Goal: Task Accomplishment & Management: Use online tool/utility

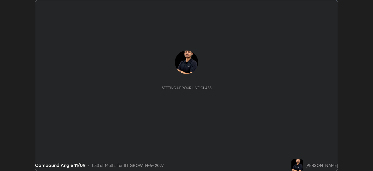
scroll to position [171, 373]
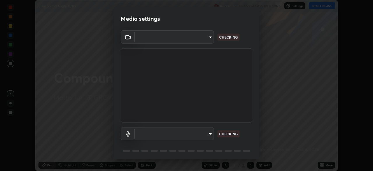
type input "8af73e8d16ef8e3bb7c62716022b9fe157133e9521606ce818031bd72dda2f9e"
click at [206, 140] on body "Erase all Compound Angle 11/09 Recording CLASS STARTS IN 8 MINS Settings START …" at bounding box center [186, 85] width 373 height 171
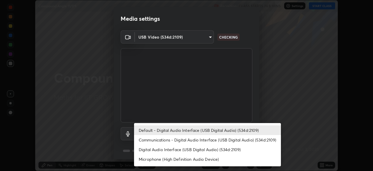
click at [197, 148] on li "Digital Audio Interface (USB Digital Audio) (534d:2109)" at bounding box center [207, 149] width 147 height 10
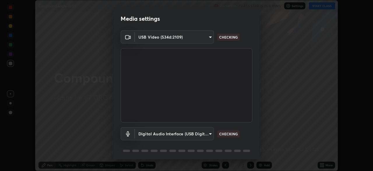
click at [193, 148] on li "Microphone (High Definition Audio Device)" at bounding box center [189, 148] width 110 height 6
click at [193, 134] on body "Erase all Compound Angle 11/09 Recording CLASS STARTS IN 8 MINS Settings START …" at bounding box center [186, 85] width 373 height 171
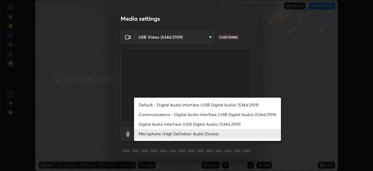
click at [198, 108] on li "Default - Digital Audio Interface (USB Digital Audio) (534d:2109)" at bounding box center [207, 105] width 147 height 10
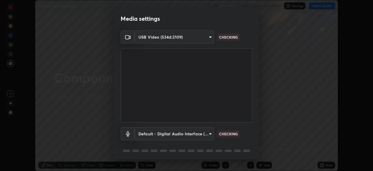
type input "default"
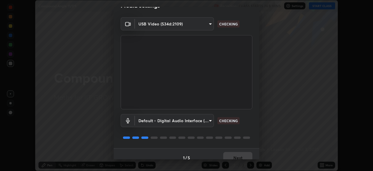
scroll to position [13, 0]
click at [238, 155] on div "1 / 5 Next" at bounding box center [187, 157] width 146 height 19
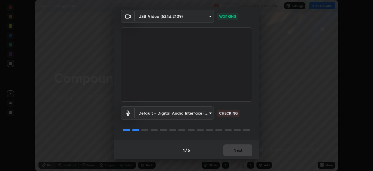
click at [233, 156] on div "1 / 5 Next" at bounding box center [187, 149] width 146 height 19
click at [237, 153] on div "1 / 5 Next" at bounding box center [187, 149] width 146 height 19
click at [239, 151] on div "1 / 5 Next" at bounding box center [187, 149] width 146 height 19
click at [242, 149] on div "1 / 5 Next" at bounding box center [187, 149] width 146 height 19
click at [245, 148] on div "1 / 5 Next" at bounding box center [187, 149] width 146 height 19
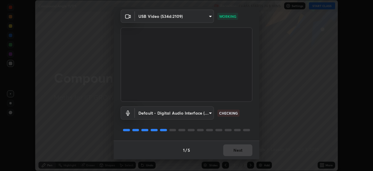
click at [248, 148] on div "1 / 5 Next" at bounding box center [187, 149] width 146 height 19
click at [248, 150] on div "1 / 5 Next" at bounding box center [187, 149] width 146 height 19
click at [246, 152] on div "1 / 5 Next" at bounding box center [187, 149] width 146 height 19
click at [242, 154] on div "1 / 5 Next" at bounding box center [187, 149] width 146 height 19
click at [242, 153] on div "1 / 5 Next" at bounding box center [187, 149] width 146 height 19
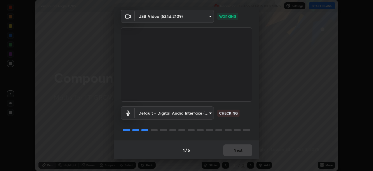
click at [246, 151] on div "1 / 5 Next" at bounding box center [187, 149] width 146 height 19
click at [249, 152] on button "Next" at bounding box center [237, 150] width 29 height 12
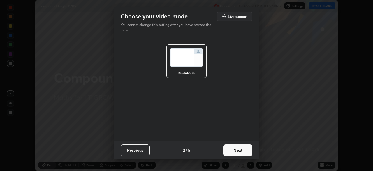
scroll to position [0, 0]
click at [248, 154] on button "Next" at bounding box center [237, 150] width 29 height 12
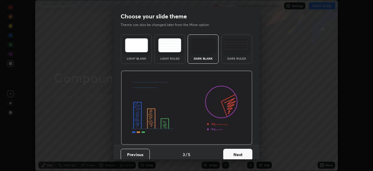
click at [244, 153] on button "Next" at bounding box center [237, 154] width 29 height 12
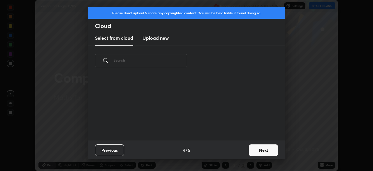
click at [245, 152] on div "Previous 4 / 5 Next" at bounding box center [186, 149] width 197 height 19
click at [251, 150] on button "Next" at bounding box center [263, 150] width 29 height 12
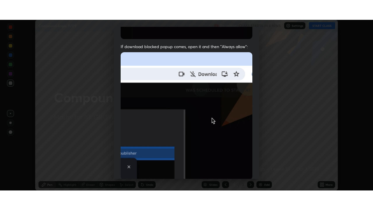
scroll to position [140, 0]
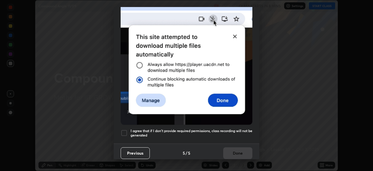
click at [123, 131] on div at bounding box center [124, 132] width 7 height 7
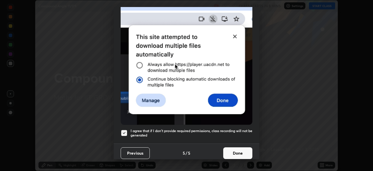
click at [229, 149] on button "Done" at bounding box center [237, 153] width 29 height 12
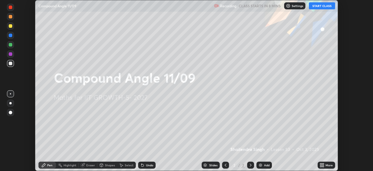
click at [321, 166] on icon at bounding box center [321, 165] width 1 height 1
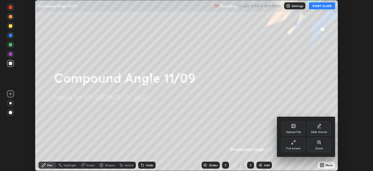
click at [292, 145] on div "Full screen" at bounding box center [293, 145] width 23 height 14
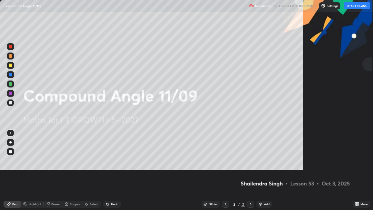
scroll to position [210, 373]
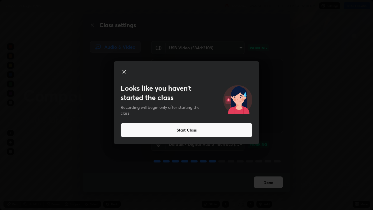
click at [183, 127] on button "Start Class" at bounding box center [187, 130] width 132 height 14
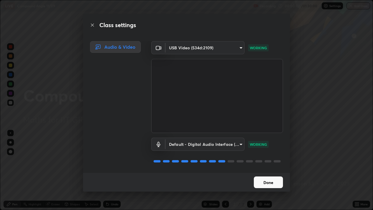
click at [265, 170] on button "Done" at bounding box center [268, 182] width 29 height 12
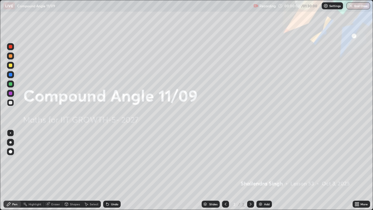
click at [356, 170] on icon at bounding box center [356, 202] width 1 height 1
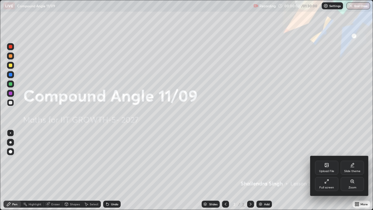
click at [328, 170] on div "Upload File" at bounding box center [326, 171] width 15 height 3
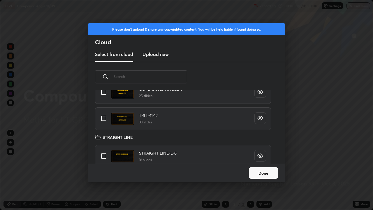
scroll to position [24, 0]
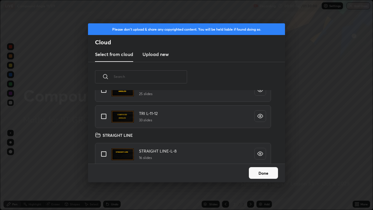
click at [104, 117] on input "grid" at bounding box center [104, 116] width 12 height 12
checkbox input "true"
click at [257, 170] on button "Done" at bounding box center [263, 173] width 29 height 12
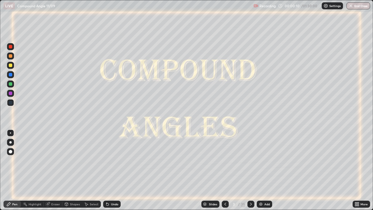
click at [250, 170] on icon at bounding box center [251, 204] width 5 height 5
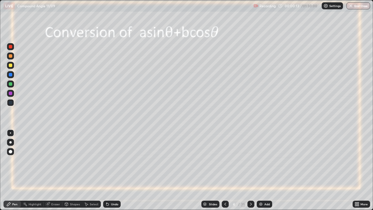
click at [210, 170] on div "Slides" at bounding box center [213, 204] width 8 height 3
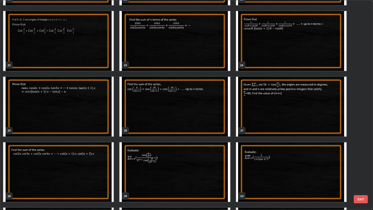
scroll to position [449, 0]
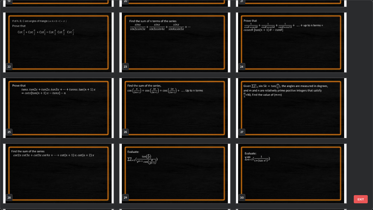
click at [100, 117] on img "grid" at bounding box center [58, 108] width 111 height 60
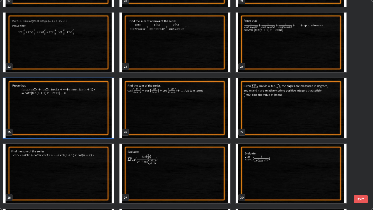
click at [101, 117] on img "grid" at bounding box center [58, 108] width 111 height 60
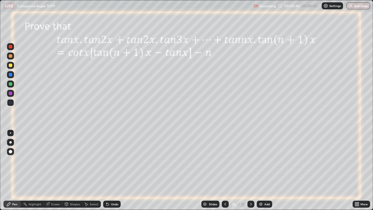
scroll to position [0, 0]
click at [261, 170] on img at bounding box center [261, 204] width 5 height 5
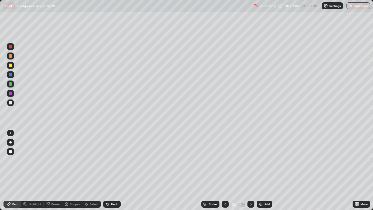
click at [9, 65] on div at bounding box center [11, 66] width 4 height 4
click at [10, 103] on div at bounding box center [11, 103] width 4 height 4
click at [10, 93] on div at bounding box center [11, 94] width 4 height 4
click at [261, 170] on img at bounding box center [261, 204] width 5 height 5
click at [226, 170] on icon at bounding box center [225, 204] width 5 height 5
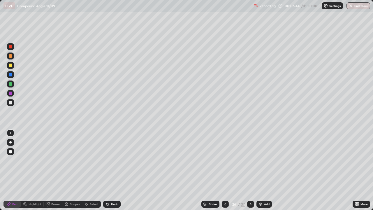
click at [12, 103] on div at bounding box center [11, 103] width 4 height 4
click at [11, 93] on div at bounding box center [11, 94] width 4 height 4
click at [10, 66] on div at bounding box center [11, 66] width 4 height 4
click at [106, 170] on icon at bounding box center [106, 203] width 1 height 1
click at [250, 170] on icon at bounding box center [251, 204] width 5 height 5
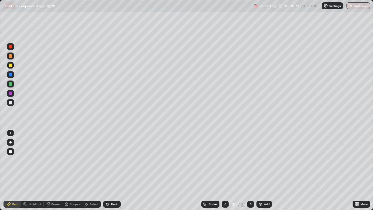
click at [225, 170] on icon at bounding box center [225, 204] width 5 height 5
click at [251, 170] on icon at bounding box center [251, 204] width 5 height 5
click at [225, 170] on icon at bounding box center [225, 204] width 5 height 5
click at [51, 170] on div "Eraser" at bounding box center [55, 204] width 9 height 3
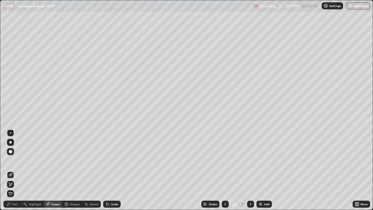
click at [14, 170] on div "Pen" at bounding box center [14, 204] width 5 height 3
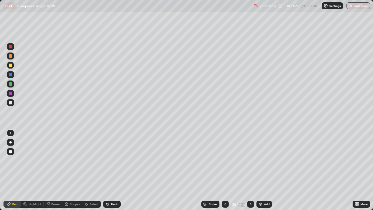
click at [250, 170] on icon at bounding box center [251, 204] width 5 height 5
click at [225, 170] on icon at bounding box center [225, 204] width 5 height 5
click at [250, 170] on icon at bounding box center [251, 204] width 5 height 5
click at [224, 170] on icon at bounding box center [225, 204] width 5 height 5
click at [251, 170] on icon at bounding box center [251, 204] width 5 height 5
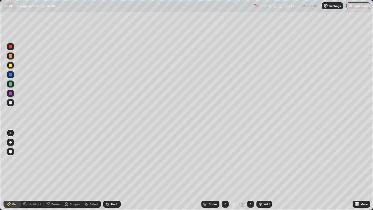
click at [223, 170] on icon at bounding box center [225, 204] width 5 height 5
click at [251, 170] on icon at bounding box center [251, 204] width 5 height 5
click at [10, 73] on div at bounding box center [11, 75] width 4 height 4
click at [225, 170] on icon at bounding box center [226, 204] width 2 height 3
click at [250, 170] on icon at bounding box center [251, 204] width 5 height 5
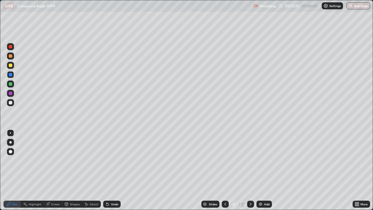
click at [225, 170] on icon at bounding box center [225, 204] width 5 height 5
click at [251, 170] on icon at bounding box center [251, 204] width 5 height 5
click at [10, 102] on div at bounding box center [11, 103] width 4 height 4
click at [66, 170] on icon at bounding box center [66, 203] width 3 height 1
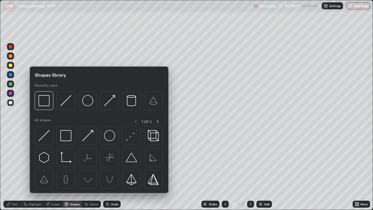
click at [9, 64] on div at bounding box center [11, 66] width 4 height 4
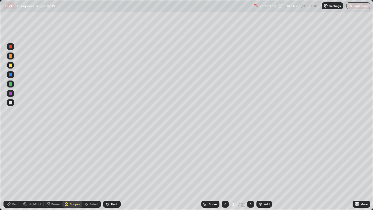
click at [225, 170] on div at bounding box center [225, 204] width 7 height 7
click at [250, 170] on icon at bounding box center [251, 204] width 5 height 5
click at [260, 170] on img at bounding box center [260, 204] width 5 height 5
click at [11, 75] on div at bounding box center [11, 75] width 4 height 4
click at [106, 170] on icon at bounding box center [106, 203] width 1 height 1
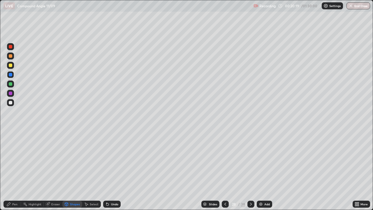
click at [106, 170] on icon at bounding box center [106, 203] width 1 height 1
click at [14, 170] on div "Pen" at bounding box center [14, 204] width 5 height 3
click at [66, 170] on icon at bounding box center [66, 203] width 3 height 1
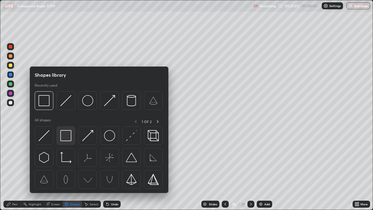
click at [62, 136] on img at bounding box center [65, 135] width 11 height 11
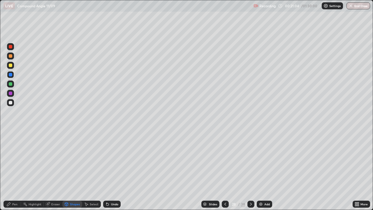
click at [11, 93] on div at bounding box center [11, 94] width 4 height 4
click at [10, 170] on icon at bounding box center [8, 204] width 5 height 5
click at [261, 170] on img at bounding box center [261, 204] width 5 height 5
click at [10, 67] on div at bounding box center [11, 66] width 4 height 4
click at [114, 170] on div "Undo" at bounding box center [114, 204] width 7 height 3
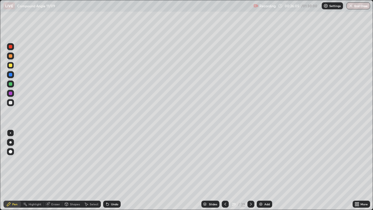
click at [10, 103] on div at bounding box center [11, 103] width 4 height 4
click at [113, 170] on div "Undo" at bounding box center [114, 204] width 7 height 3
click at [111, 170] on div "Undo" at bounding box center [114, 204] width 7 height 3
click at [113, 170] on div "Undo" at bounding box center [114, 204] width 7 height 3
click at [9, 92] on div at bounding box center [11, 94] width 4 height 4
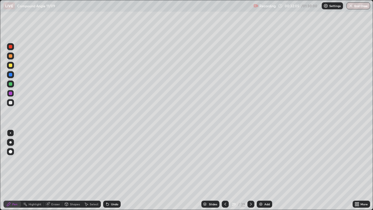
click at [251, 170] on icon at bounding box center [251, 204] width 2 height 3
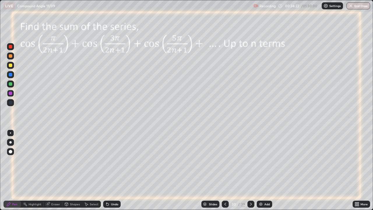
click at [10, 83] on div at bounding box center [11, 84] width 4 height 4
click at [10, 65] on div at bounding box center [11, 66] width 4 height 4
click at [10, 83] on div at bounding box center [11, 84] width 4 height 4
click at [113, 170] on div "Undo" at bounding box center [114, 204] width 7 height 3
click at [116, 170] on div "Undo" at bounding box center [112, 204] width 18 height 7
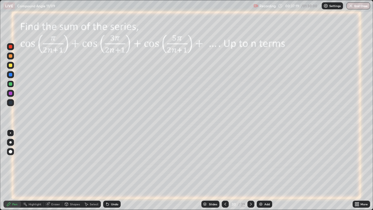
click at [11, 92] on div at bounding box center [11, 94] width 4 height 4
click at [224, 170] on icon at bounding box center [225, 204] width 5 height 5
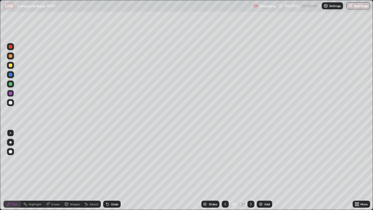
click at [250, 170] on icon at bounding box center [251, 204] width 5 height 5
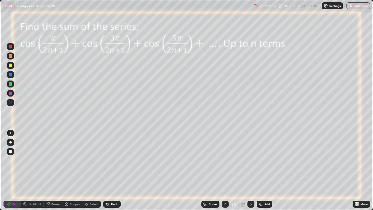
click at [225, 170] on icon at bounding box center [225, 204] width 5 height 5
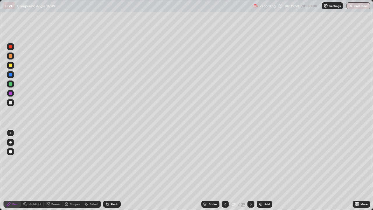
click at [226, 170] on icon at bounding box center [225, 204] width 5 height 5
click at [225, 170] on div at bounding box center [225, 204] width 7 height 7
click at [224, 170] on icon at bounding box center [225, 204] width 5 height 5
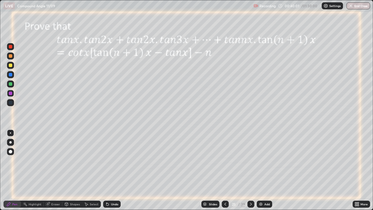
click at [225, 170] on icon at bounding box center [225, 204] width 5 height 5
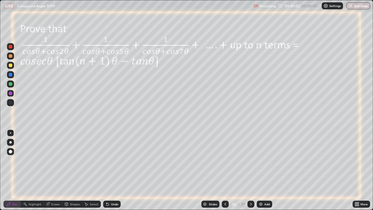
click at [225, 170] on icon at bounding box center [225, 204] width 5 height 5
click at [225, 170] on div at bounding box center [225, 204] width 7 height 7
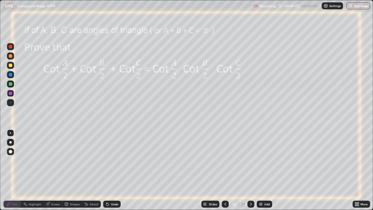
click at [226, 170] on div at bounding box center [225, 204] width 7 height 7
click at [251, 170] on icon at bounding box center [251, 204] width 5 height 5
click at [250, 170] on icon at bounding box center [251, 204] width 5 height 5
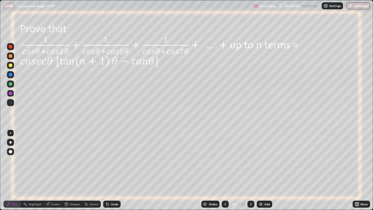
click at [250, 170] on icon at bounding box center [251, 204] width 5 height 5
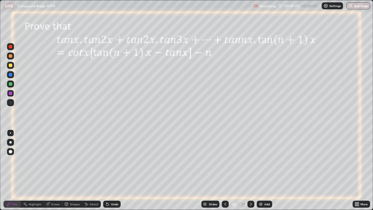
click at [250, 170] on icon at bounding box center [251, 204] width 5 height 5
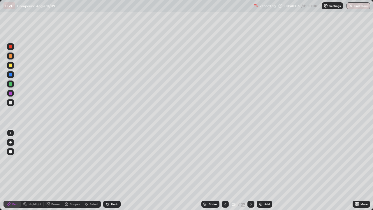
click at [250, 170] on icon at bounding box center [251, 204] width 2 height 3
click at [250, 170] on icon at bounding box center [251, 204] width 5 height 5
click at [251, 170] on icon at bounding box center [251, 204] width 5 height 5
click at [250, 170] on icon at bounding box center [251, 204] width 5 height 5
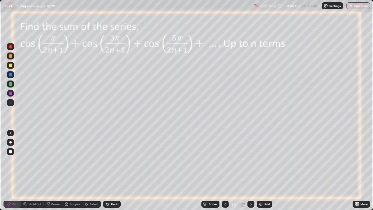
click at [251, 170] on icon at bounding box center [251, 204] width 5 height 5
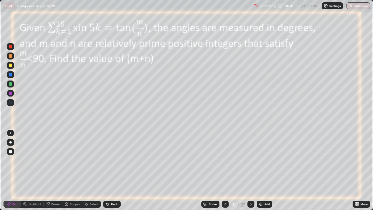
click at [250, 170] on icon at bounding box center [251, 204] width 5 height 5
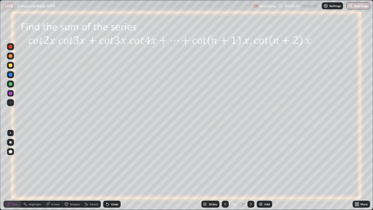
click at [250, 170] on icon at bounding box center [251, 204] width 5 height 5
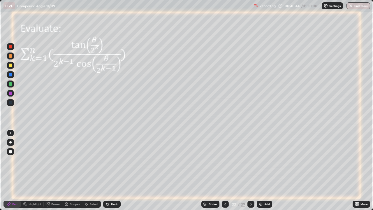
click at [251, 170] on icon at bounding box center [251, 204] width 5 height 5
click at [11, 66] on div at bounding box center [11, 66] width 4 height 4
click at [50, 170] on div "Eraser" at bounding box center [53, 204] width 19 height 7
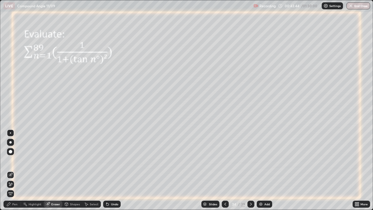
click at [9, 170] on icon at bounding box center [8, 204] width 5 height 5
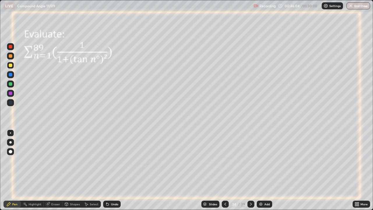
click at [260, 170] on img at bounding box center [261, 204] width 5 height 5
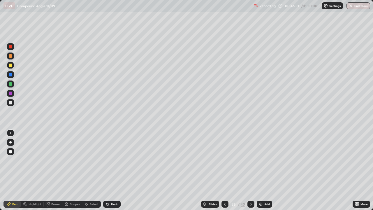
click at [111, 170] on div "Undo" at bounding box center [114, 204] width 7 height 3
click at [225, 170] on icon at bounding box center [225, 204] width 2 height 3
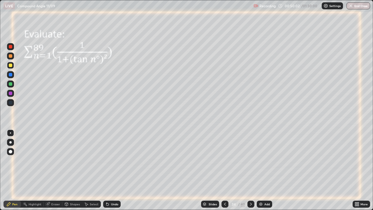
click at [250, 170] on icon at bounding box center [251, 204] width 5 height 5
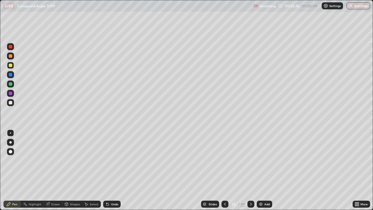
click at [250, 170] on icon at bounding box center [251, 204] width 5 height 5
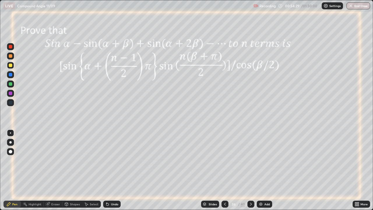
click at [10, 75] on div at bounding box center [11, 75] width 4 height 4
click at [251, 170] on icon at bounding box center [251, 204] width 2 height 3
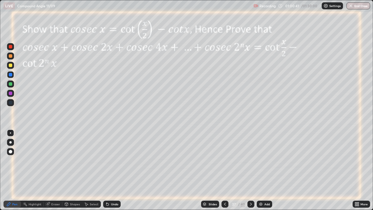
click at [251, 170] on icon at bounding box center [251, 204] width 5 height 5
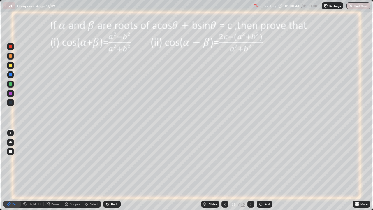
click at [251, 170] on icon at bounding box center [251, 204] width 5 height 5
click at [260, 170] on img at bounding box center [261, 204] width 5 height 5
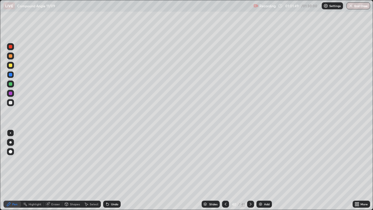
click at [11, 102] on div at bounding box center [11, 103] width 4 height 4
click at [74, 170] on div "Shapes" at bounding box center [75, 204] width 10 height 3
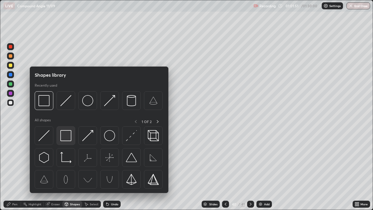
click at [68, 139] on img at bounding box center [65, 135] width 11 height 11
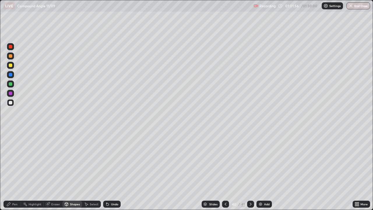
click at [13, 170] on div "Pen" at bounding box center [14, 204] width 5 height 3
click at [10, 102] on div at bounding box center [11, 103] width 4 height 4
click at [111, 170] on div "Undo" at bounding box center [114, 204] width 7 height 3
click at [109, 170] on div "Undo" at bounding box center [112, 204] width 18 height 7
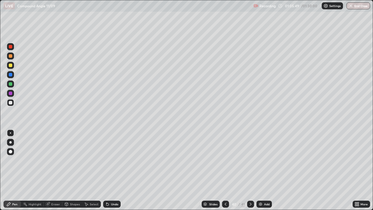
click at [70, 170] on div "Shapes" at bounding box center [75, 204] width 10 height 3
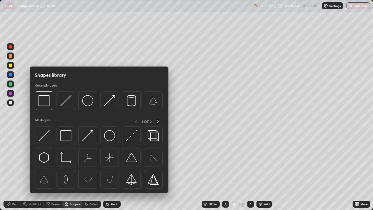
click at [87, 170] on icon at bounding box center [86, 205] width 3 height 4
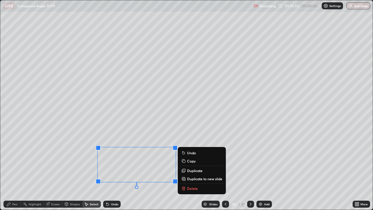
click at [182, 160] on icon at bounding box center [183, 160] width 3 height 3
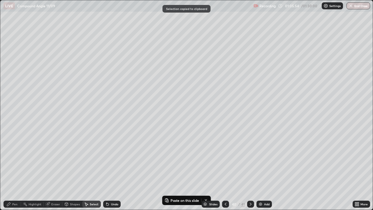
click at [260, 170] on img at bounding box center [260, 204] width 5 height 5
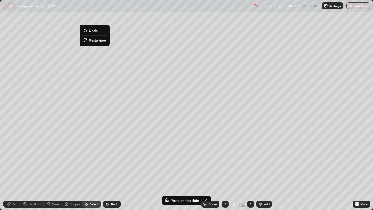
click at [89, 39] on button "Paste here" at bounding box center [94, 40] width 25 height 7
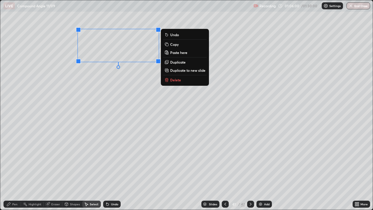
click at [105, 71] on div "0 ° Undo Copy Paste here Duplicate Duplicate to new slide Delete" at bounding box center [186, 104] width 373 height 209
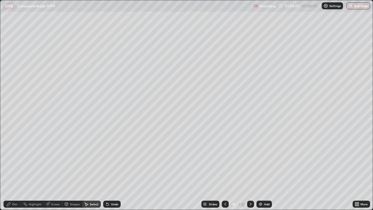
click at [10, 170] on div "Pen" at bounding box center [13, 204] width 18 height 7
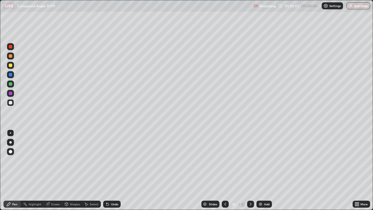
click at [10, 67] on div at bounding box center [11, 66] width 4 height 4
click at [224, 170] on icon at bounding box center [225, 204] width 5 height 5
click at [249, 170] on icon at bounding box center [251, 204] width 5 height 5
click at [111, 170] on div "Undo" at bounding box center [114, 204] width 7 height 3
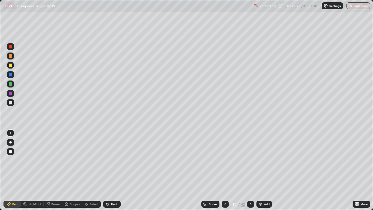
click at [112, 170] on div "Undo" at bounding box center [114, 204] width 7 height 3
click at [263, 170] on img at bounding box center [260, 204] width 5 height 5
click at [11, 74] on div at bounding box center [11, 75] width 4 height 4
click at [225, 170] on icon at bounding box center [225, 204] width 5 height 5
click at [251, 170] on icon at bounding box center [251, 204] width 5 height 5
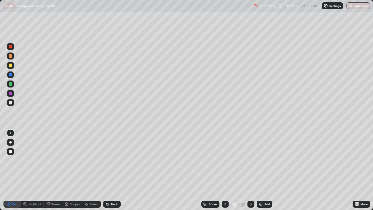
click at [225, 170] on icon at bounding box center [225, 204] width 5 height 5
click at [224, 170] on icon at bounding box center [225, 204] width 5 height 5
click at [223, 170] on icon at bounding box center [225, 204] width 5 height 5
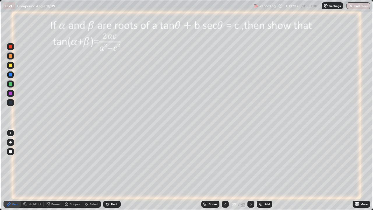
click at [223, 170] on div at bounding box center [225, 204] width 7 height 7
click at [250, 170] on icon at bounding box center [251, 204] width 5 height 5
click at [251, 170] on icon at bounding box center [251, 204] width 5 height 5
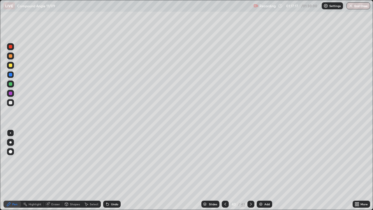
click at [250, 170] on icon at bounding box center [251, 204] width 5 height 5
click at [225, 170] on icon at bounding box center [226, 204] width 2 height 3
click at [225, 170] on icon at bounding box center [225, 204] width 5 height 5
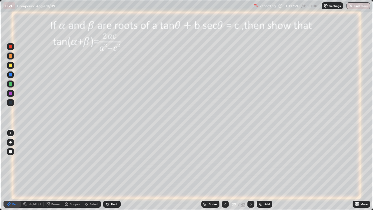
click at [225, 170] on div at bounding box center [225, 204] width 7 height 7
click at [225, 170] on div at bounding box center [225, 204] width 7 height 12
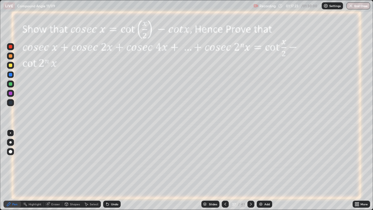
click at [225, 170] on icon at bounding box center [225, 204] width 5 height 5
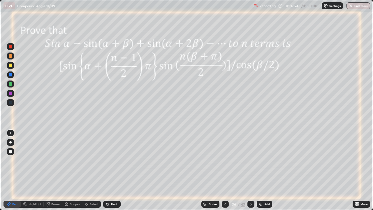
click at [225, 170] on icon at bounding box center [225, 204] width 5 height 5
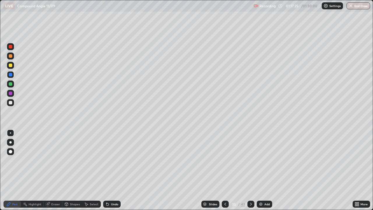
click at [225, 170] on icon at bounding box center [226, 204] width 2 height 3
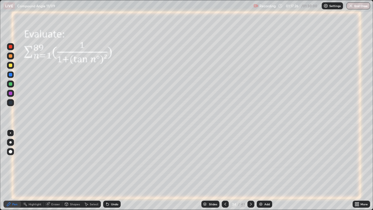
click at [225, 170] on icon at bounding box center [226, 204] width 2 height 3
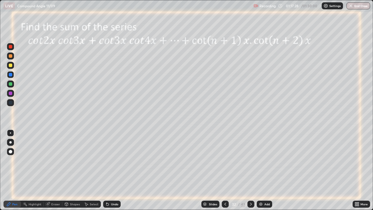
click at [225, 170] on icon at bounding box center [225, 204] width 5 height 5
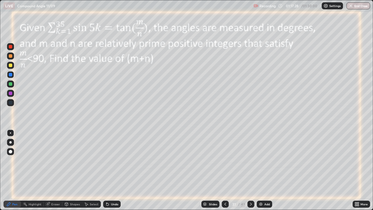
click at [225, 170] on icon at bounding box center [225, 204] width 5 height 5
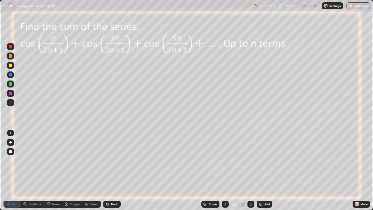
click at [250, 170] on icon at bounding box center [251, 204] width 5 height 5
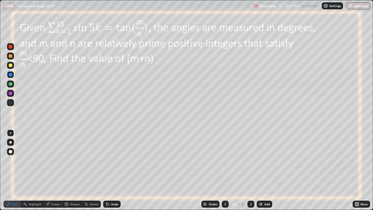
click at [224, 170] on icon at bounding box center [225, 204] width 5 height 5
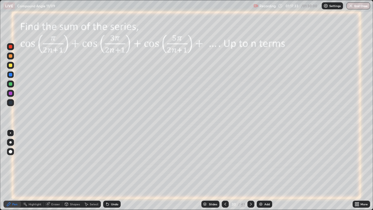
click at [225, 170] on icon at bounding box center [225, 204] width 5 height 5
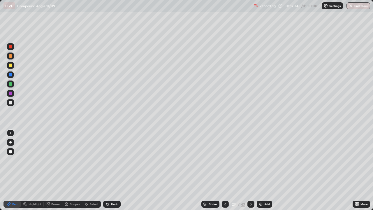
click at [226, 170] on icon at bounding box center [225, 204] width 5 height 5
click at [225, 170] on icon at bounding box center [225, 204] width 5 height 5
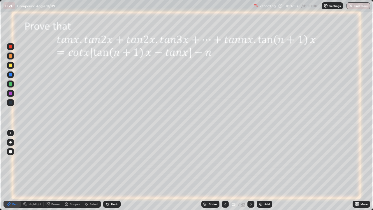
click at [227, 170] on icon at bounding box center [225, 204] width 5 height 5
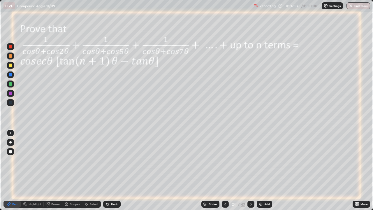
click at [227, 170] on div at bounding box center [225, 204] width 7 height 7
click at [251, 170] on icon at bounding box center [251, 204] width 2 height 3
click at [250, 170] on icon at bounding box center [251, 204] width 5 height 5
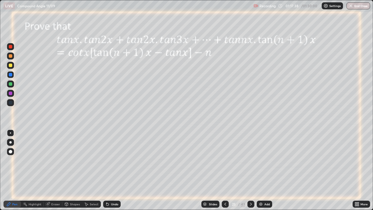
click at [250, 170] on icon at bounding box center [251, 204] width 5 height 5
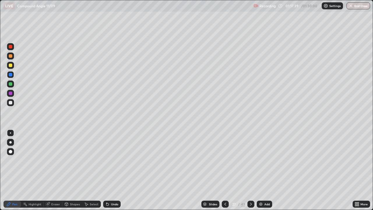
click at [250, 170] on icon at bounding box center [251, 204] width 5 height 5
click at [251, 170] on icon at bounding box center [251, 204] width 5 height 5
click at [251, 170] on div at bounding box center [251, 204] width 7 height 7
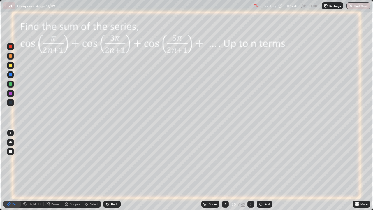
click at [251, 170] on div at bounding box center [251, 204] width 7 height 7
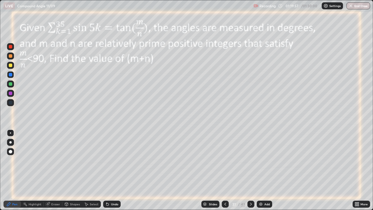
click at [354, 4] on button "End Class" at bounding box center [359, 5] width 24 height 7
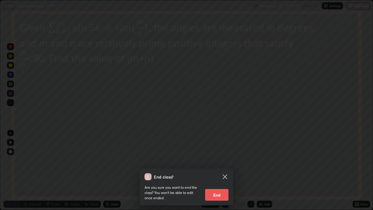
click at [214, 170] on button "End" at bounding box center [216, 195] width 23 height 12
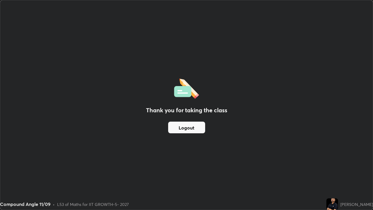
click at [192, 127] on button "Logout" at bounding box center [186, 128] width 37 height 12
